Goal: Information Seeking & Learning: Understand process/instructions

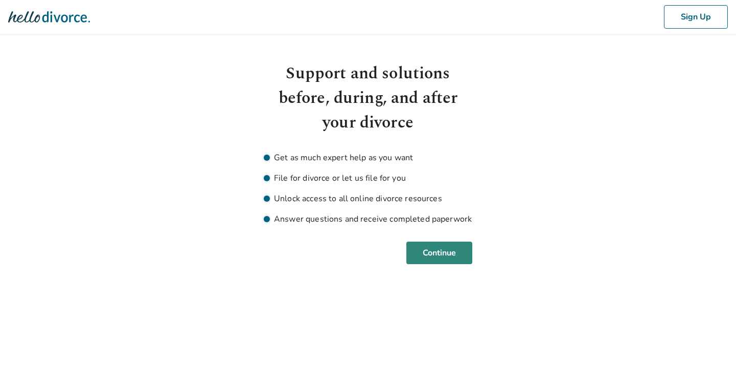
click at [445, 249] on button "Continue" at bounding box center [440, 252] width 66 height 23
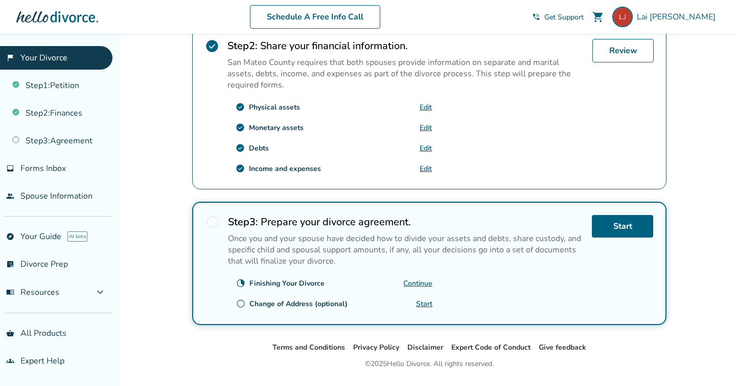
scroll to position [354, 0]
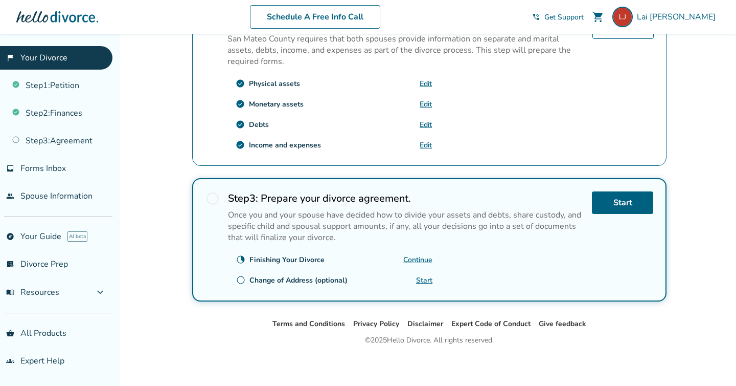
click at [604, 18] on span "shopping_cart" at bounding box center [598, 17] width 12 height 12
click at [604, 15] on span "shopping_cart" at bounding box center [598, 17] width 12 height 12
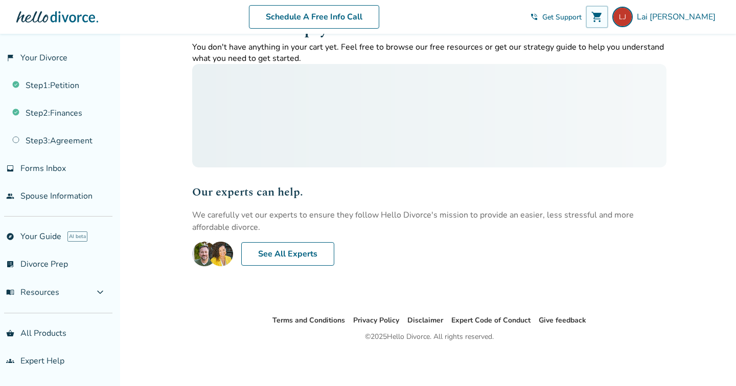
click at [603, 15] on span "shopping_cart" at bounding box center [597, 17] width 12 height 12
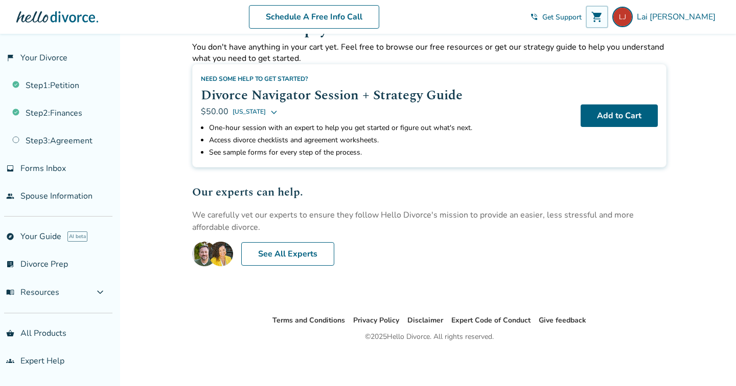
scroll to position [0, 0]
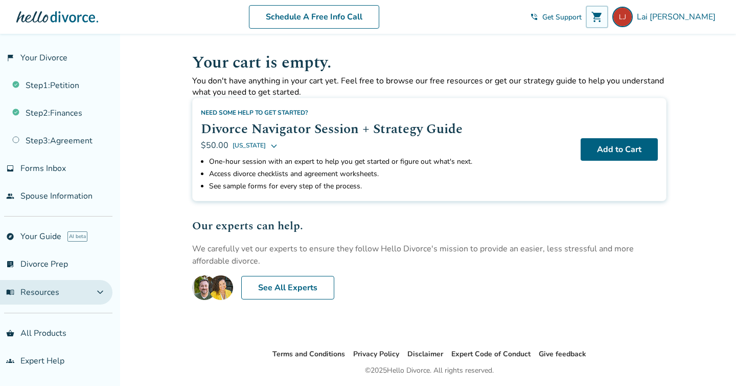
click at [82, 288] on button "menu_book Resources expand_more" at bounding box center [56, 292] width 113 height 25
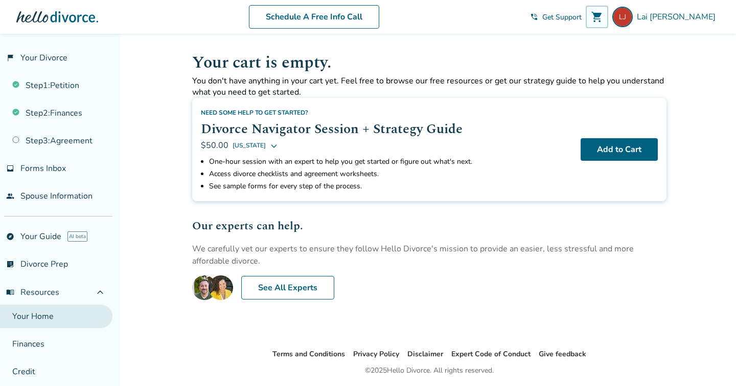
click at [78, 314] on link "Your Home" at bounding box center [56, 316] width 113 height 24
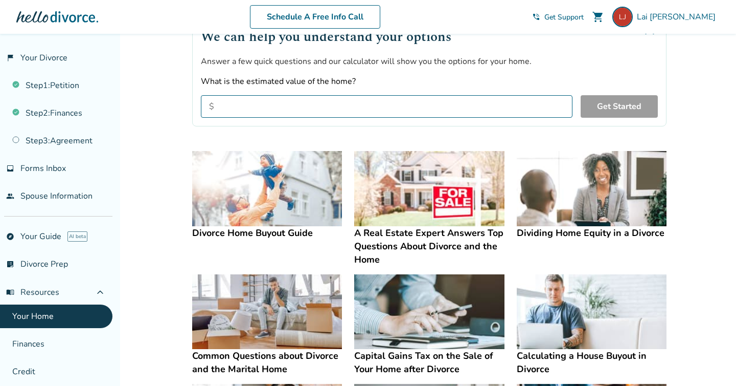
scroll to position [129, 0]
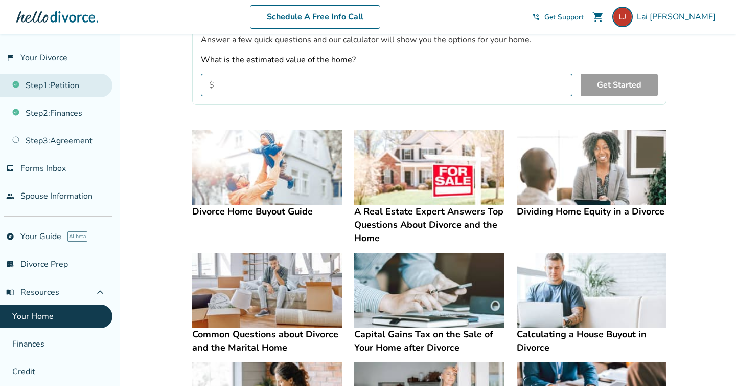
click at [73, 94] on link "Step 1 : Petition" at bounding box center [56, 86] width 113 height 24
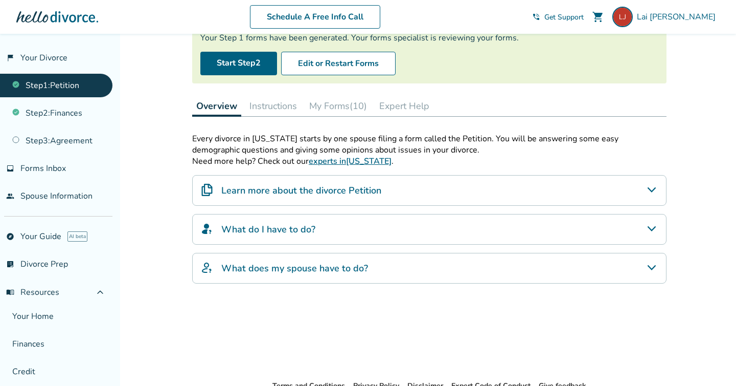
scroll to position [109, 0]
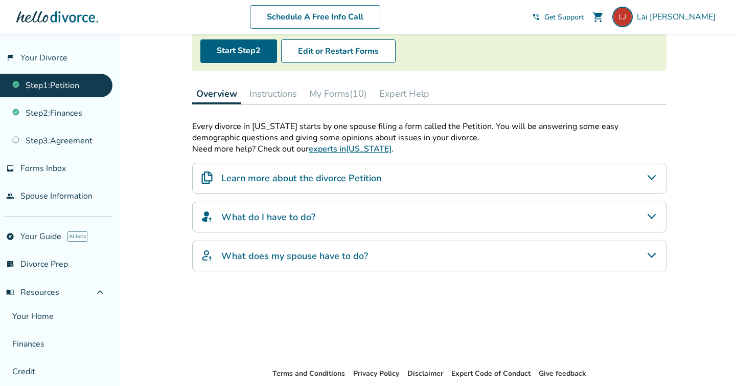
click at [345, 86] on button "My Forms (10)" at bounding box center [338, 93] width 66 height 20
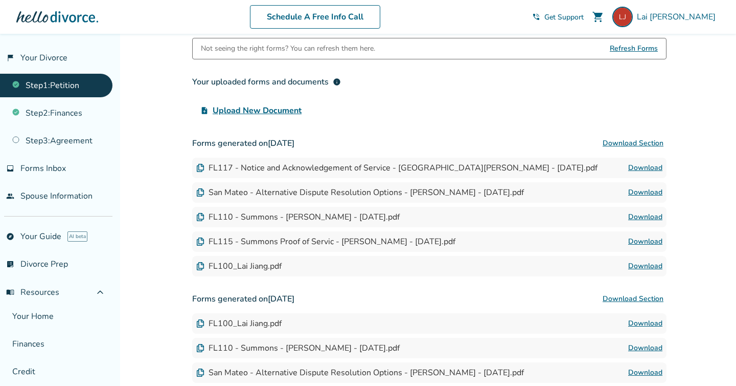
scroll to position [193, 0]
